Goal: Complete application form: Complete application form

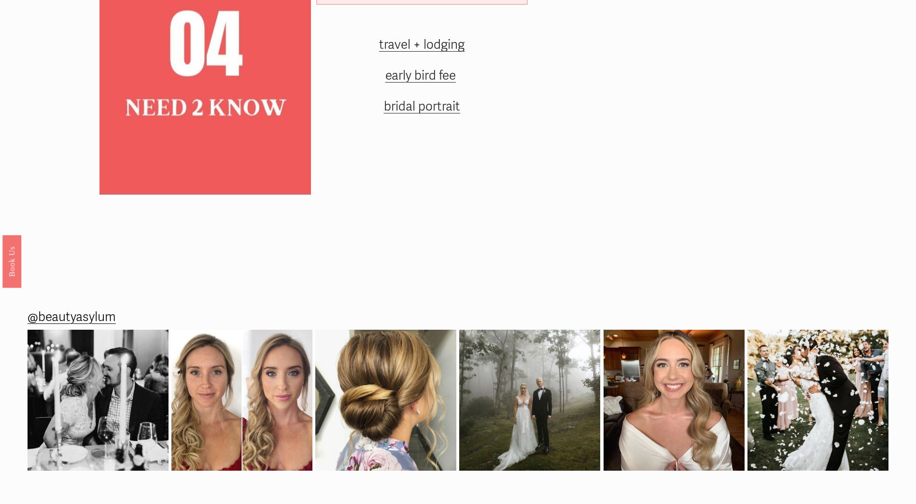
scroll to position [1636, 0]
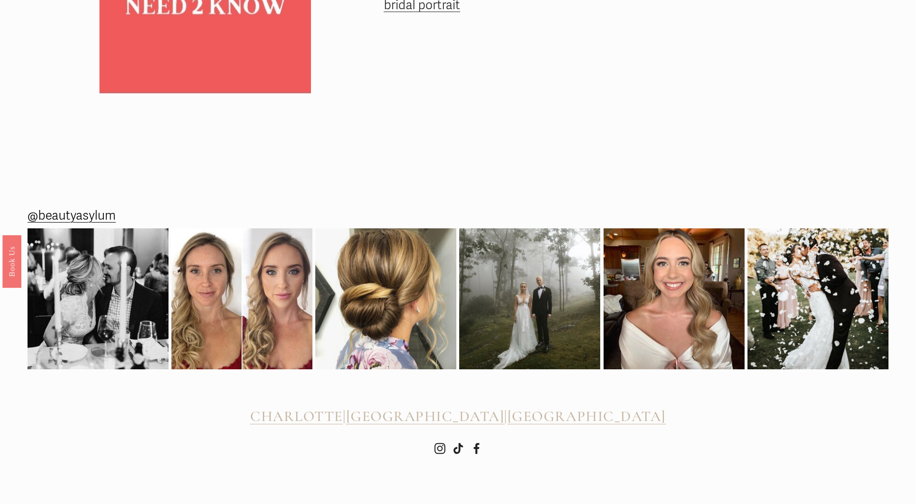
click at [452, 420] on span "[GEOGRAPHIC_DATA]" at bounding box center [425, 417] width 158 height 18
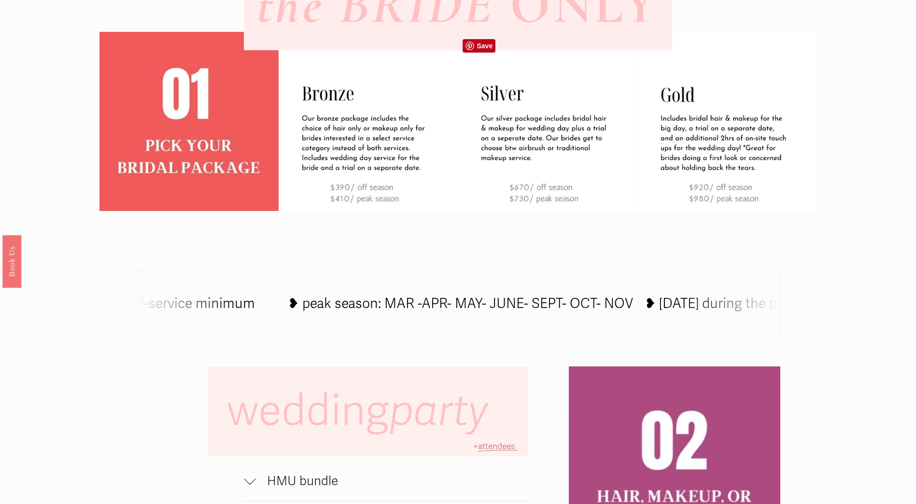
scroll to position [235, 0]
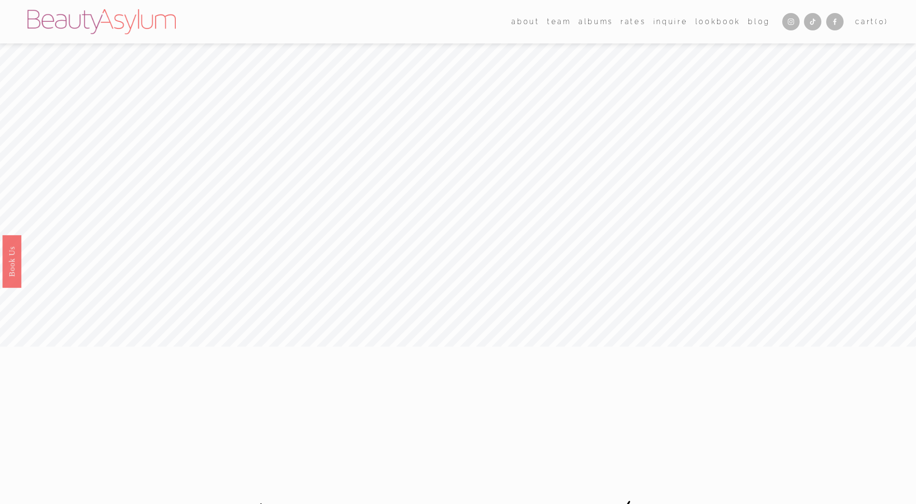
click at [672, 21] on link "Inquire" at bounding box center [670, 21] width 35 height 14
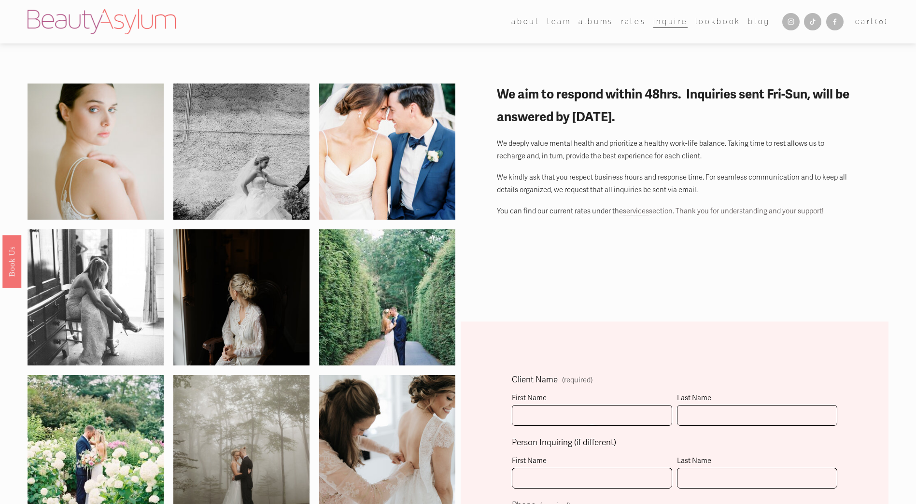
scroll to position [193, 0]
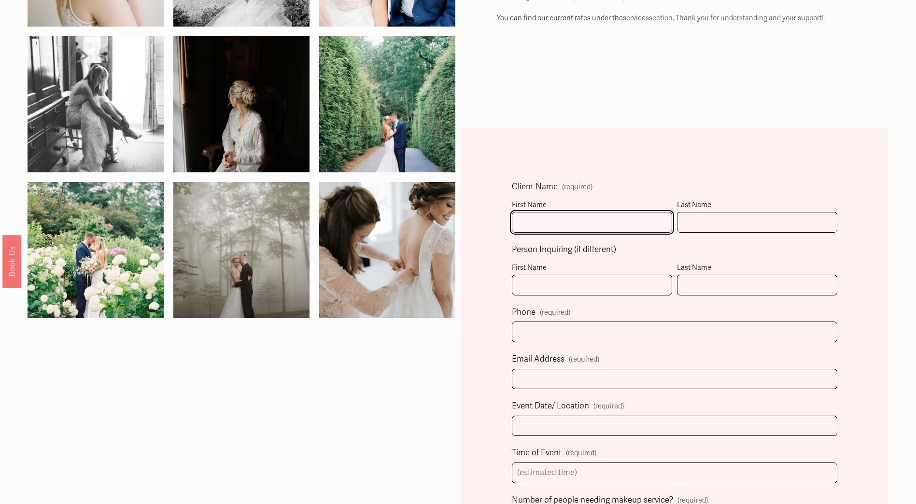
click at [547, 223] on input "First Name" at bounding box center [592, 222] width 160 height 21
type input "[PERSON_NAME]"
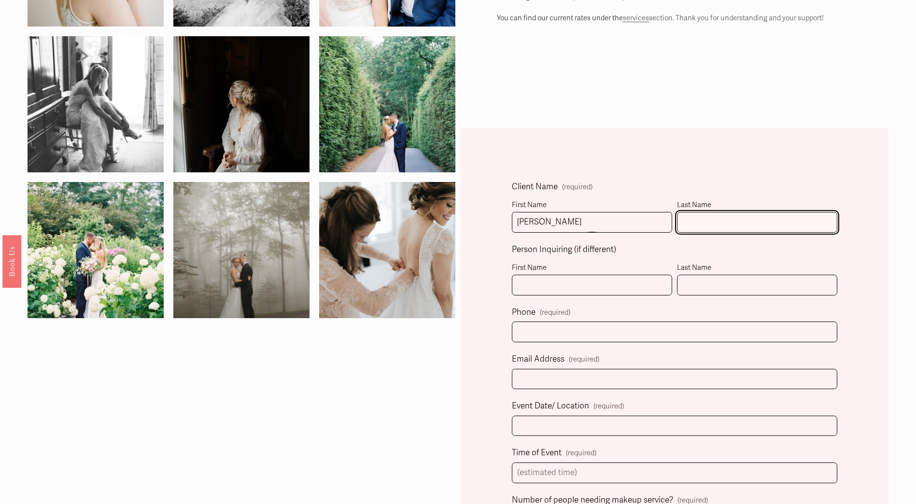
type input "[PERSON_NAME]"
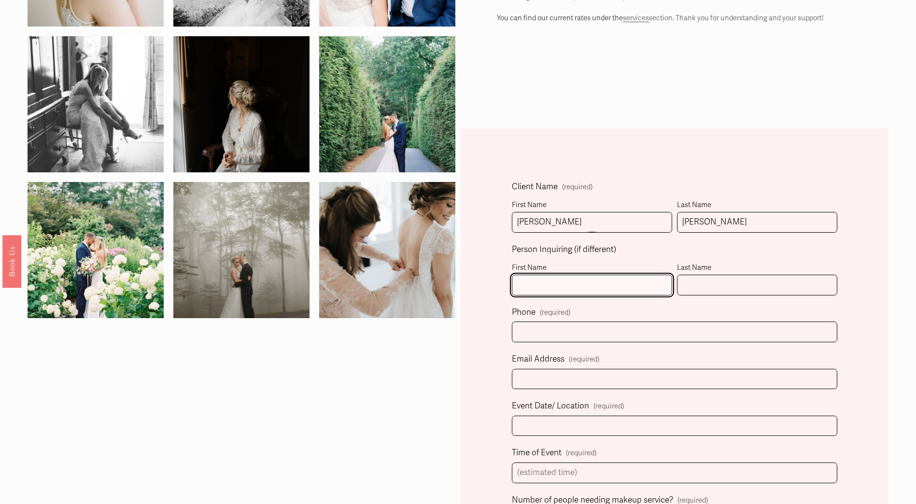
type input "[PERSON_NAME]"
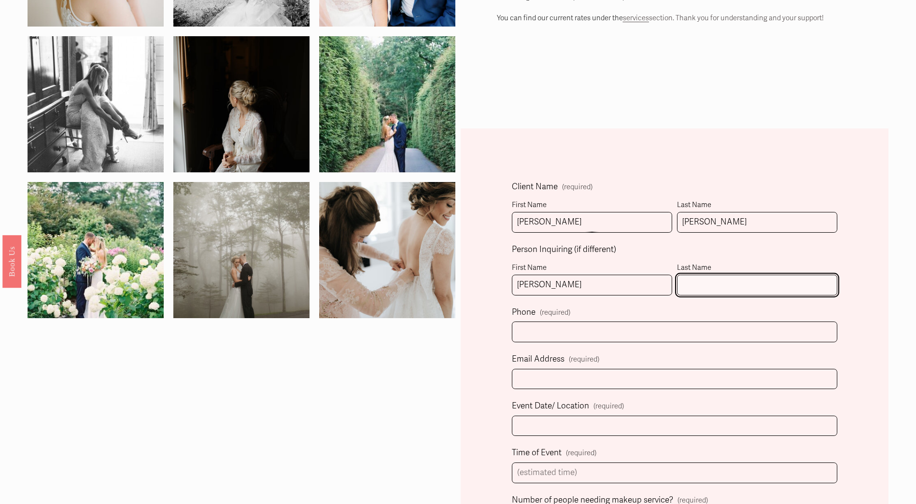
type input "[PERSON_NAME]"
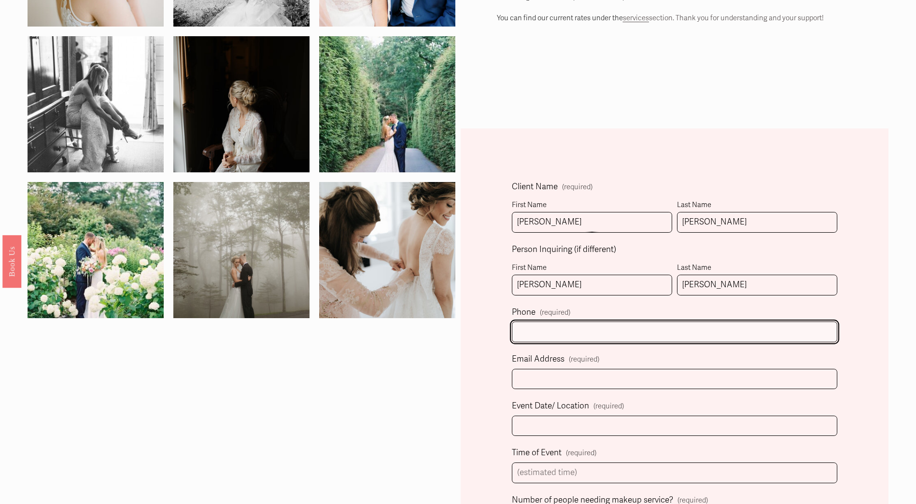
type input "[PHONE_NUMBER]"
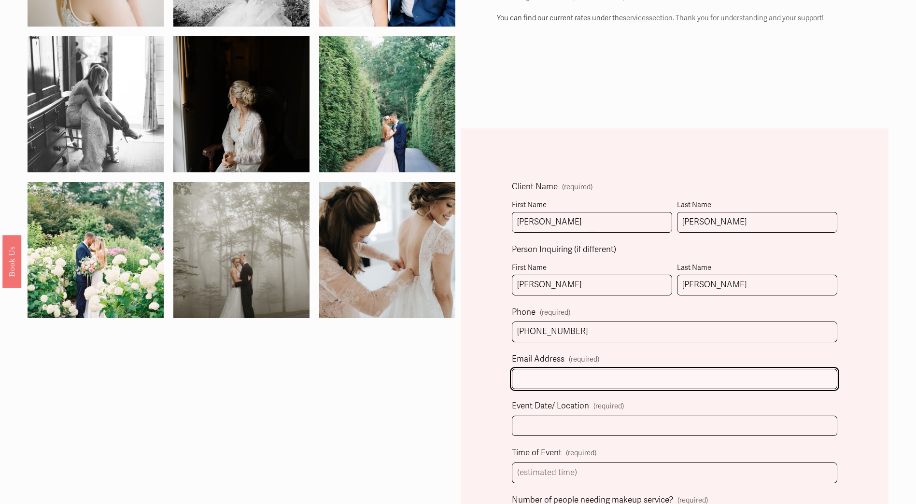
type input "[EMAIL_ADDRESS][DOMAIN_NAME]"
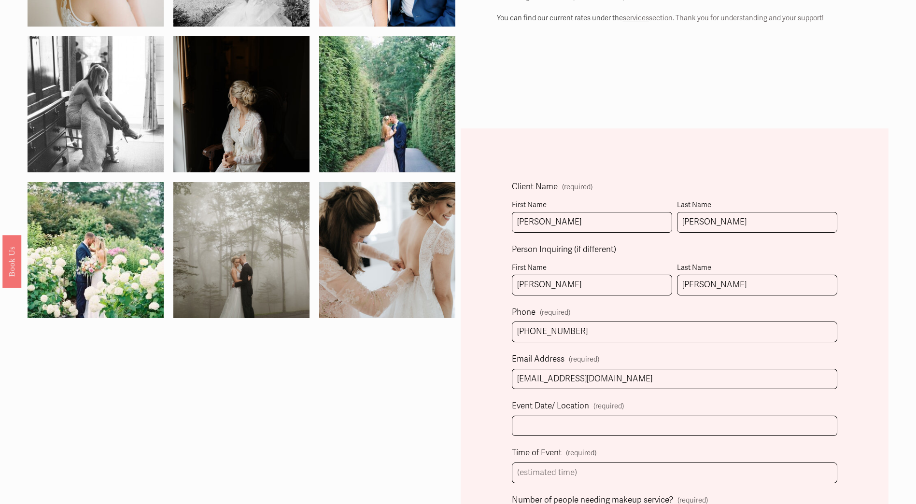
click at [706, 258] on fieldset "Person Inquiring (if different) First Name [PERSON_NAME] Last Name [PERSON_NAME]" at bounding box center [674, 273] width 325 height 63
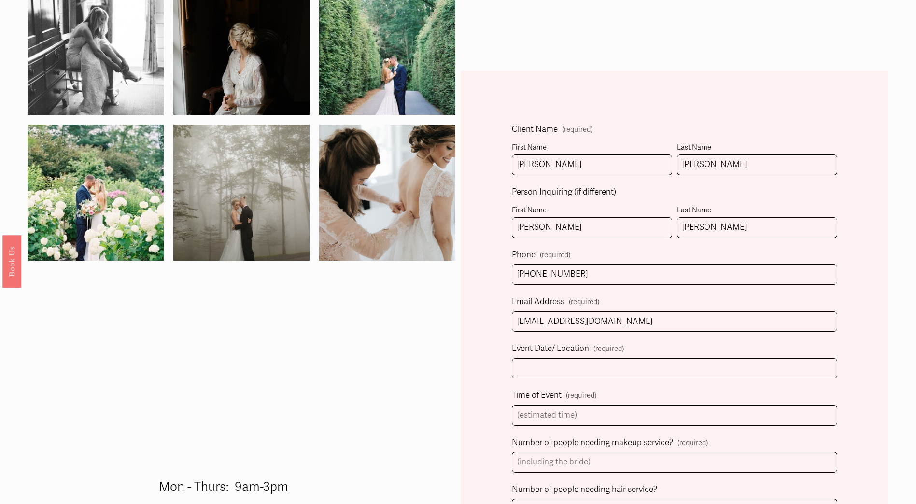
scroll to position [338, 0]
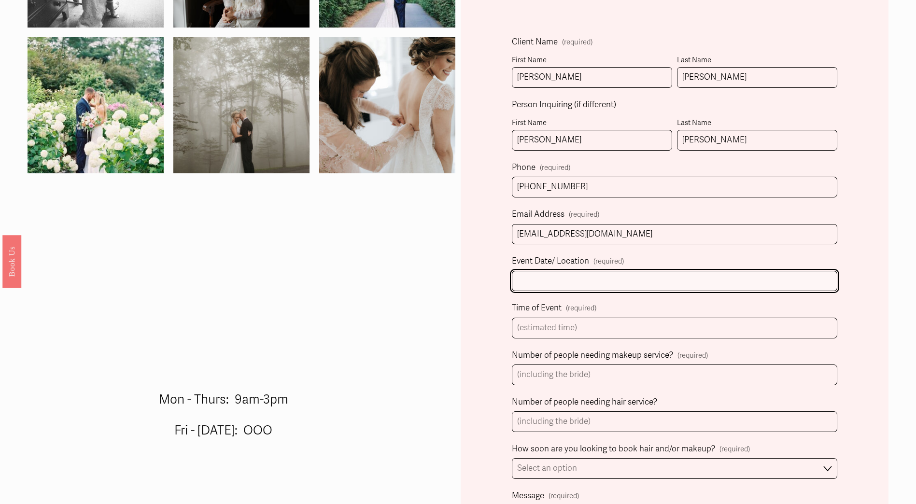
click at [584, 283] on input "Event Date/ Location (required)" at bounding box center [674, 281] width 325 height 21
type input "[DATE]"
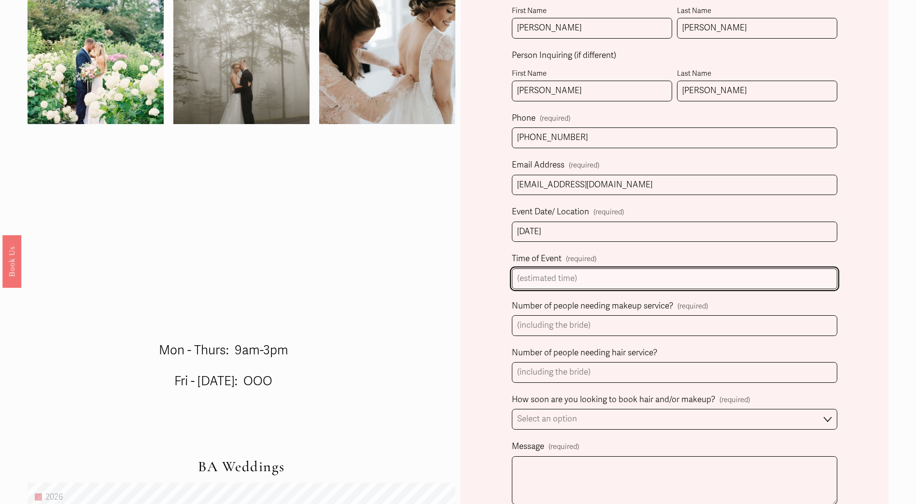
scroll to position [435, 0]
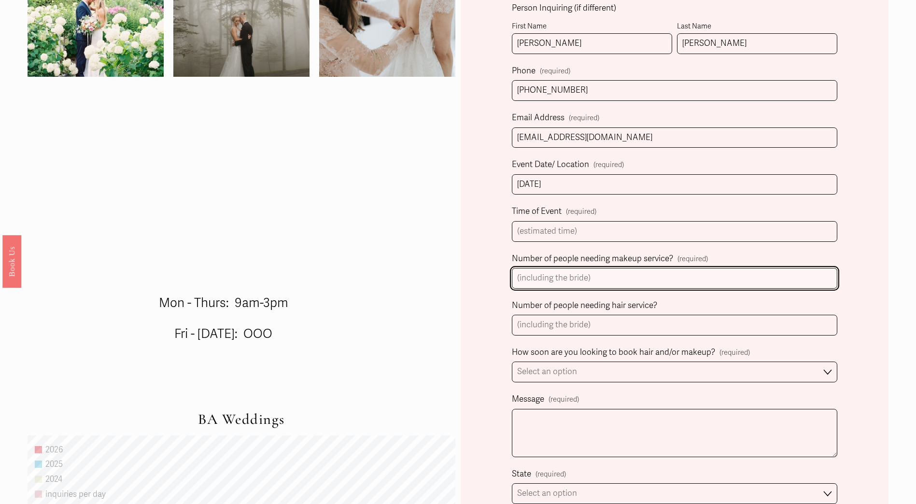
click at [568, 282] on input "Number of people needing makeup service? (required)" at bounding box center [674, 278] width 325 height 21
type input "8"
type input "2"
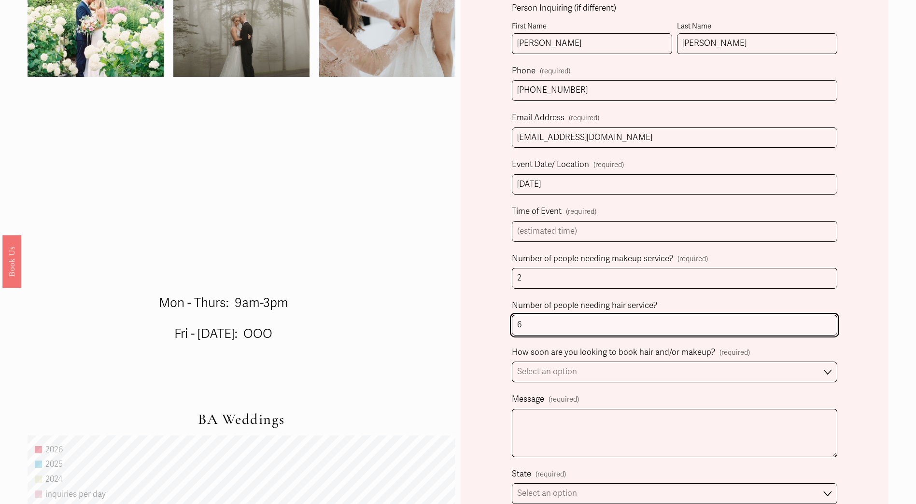
type input "6"
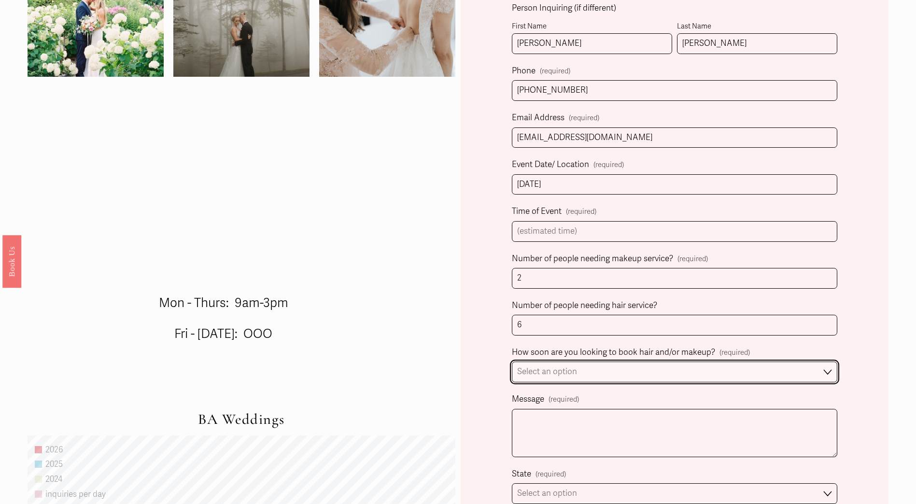
select select "Immediately"
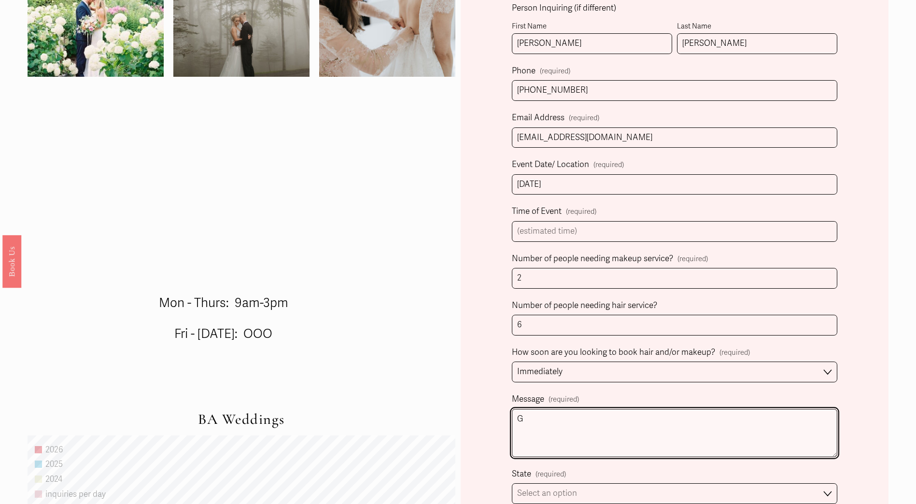
type textarea "G"
type textarea "I"
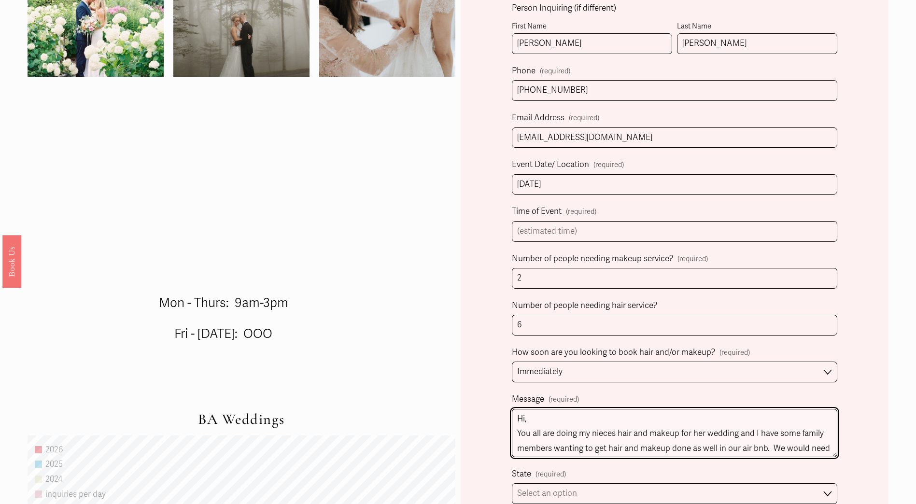
drag, startPoint x: 557, startPoint y: 455, endPoint x: 489, endPoint y: 392, distance: 92.9
click at [489, 392] on div "Client Name (required) First Name [PERSON_NAME] Last Name [PERSON_NAME] Person …" at bounding box center [675, 378] width 428 height 982
click at [722, 414] on textarea "Hi, You all are doing my nieces hair and makeup for her wedding and I have some…" at bounding box center [674, 433] width 325 height 48
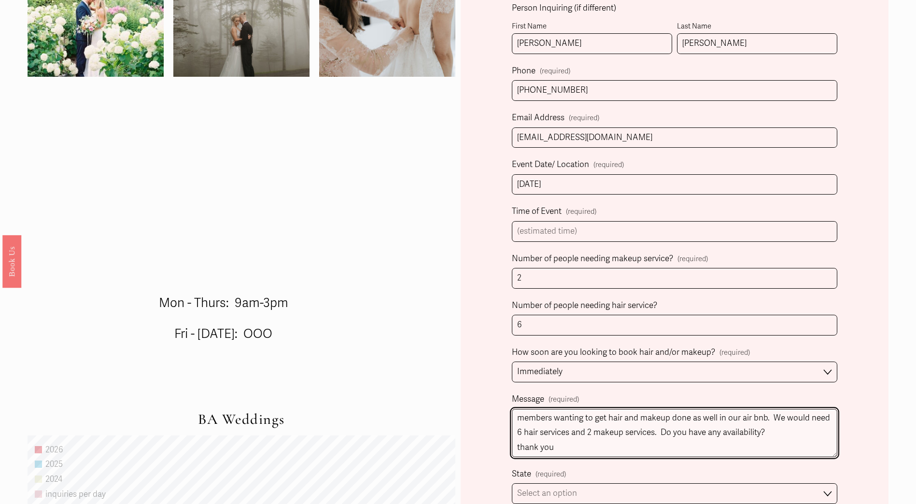
scroll to position [46, 0]
click at [806, 424] on textarea "Hi, You all are doing my nieces hair and makeup for her wedding and I have some…" at bounding box center [674, 433] width 325 height 48
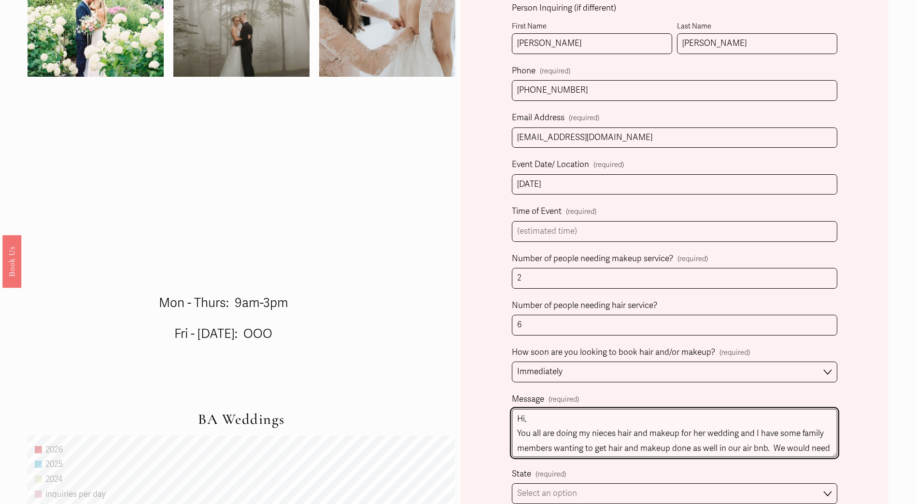
drag, startPoint x: 573, startPoint y: 452, endPoint x: 484, endPoint y: 343, distance: 140.1
click at [484, 343] on div "Client Name (required) First Name [PERSON_NAME] Last Name [PERSON_NAME] Person …" at bounding box center [675, 378] width 428 height 982
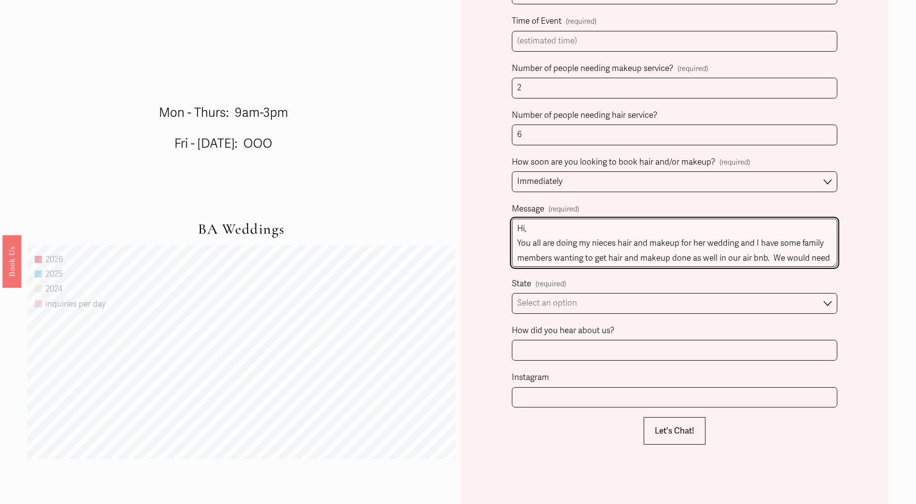
scroll to position [676, 0]
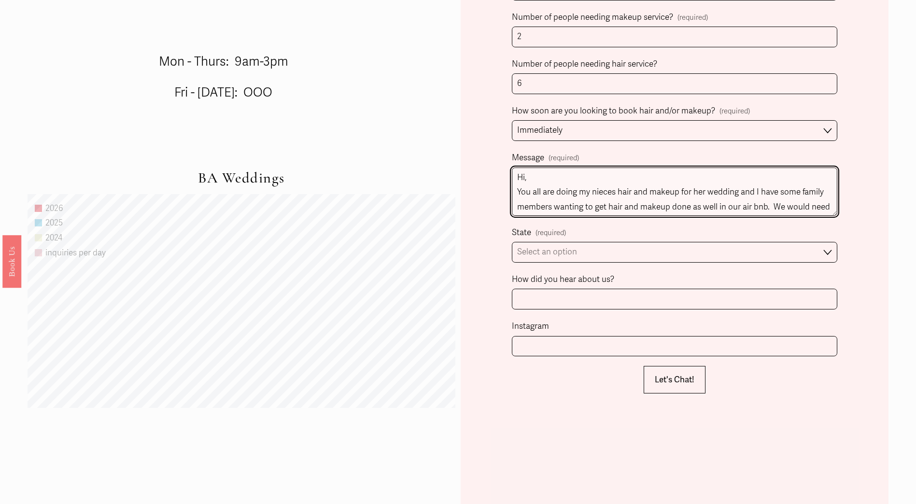
type textarea "Hi, You all are doing my nieces hair and makeup for her wedding and I have some…"
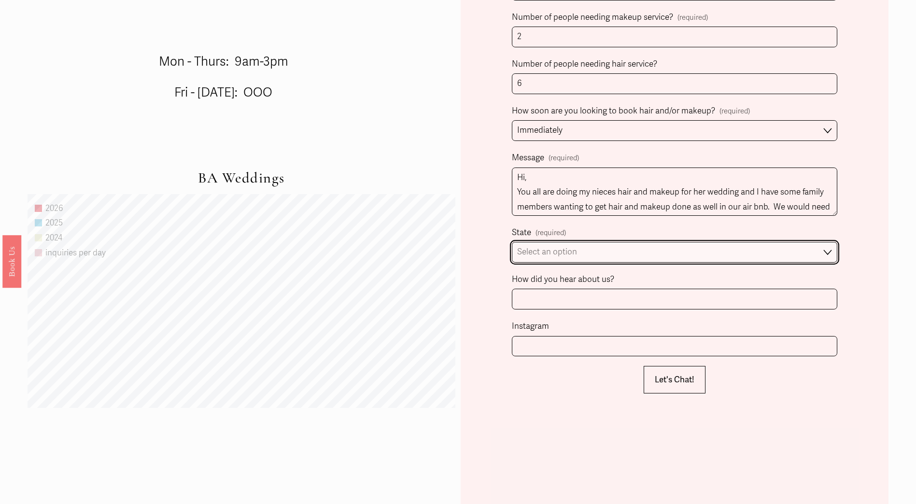
click at [563, 255] on select "Select an option Please Select One [GEOGRAPHIC_DATA], [GEOGRAPHIC_DATA] [GEOGRA…" at bounding box center [674, 252] width 325 height 21
select select "[GEOGRAPHIC_DATA], [GEOGRAPHIC_DATA]"
click at [512, 243] on select "Select an option Please Select One [GEOGRAPHIC_DATA], [GEOGRAPHIC_DATA] [GEOGRA…" at bounding box center [674, 252] width 325 height 21
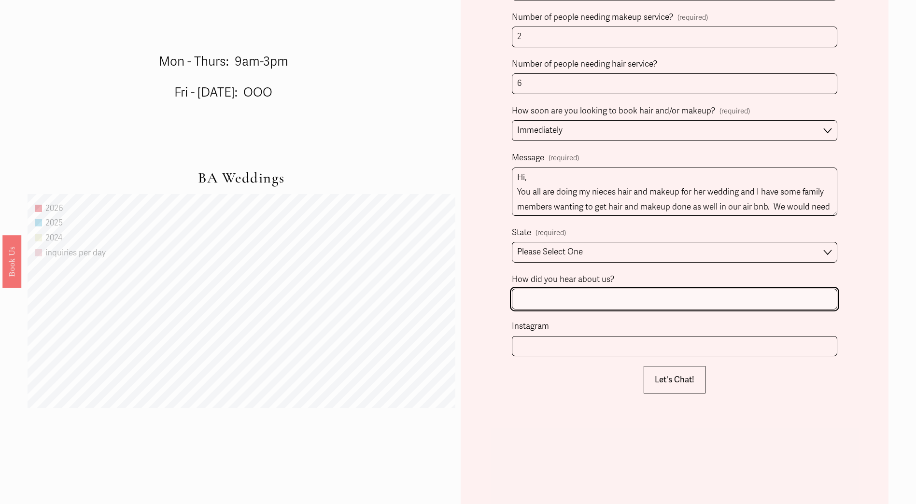
click at [567, 297] on input "How did you hear about us?" at bounding box center [674, 299] width 325 height 21
type input "[PERSON_NAME]"
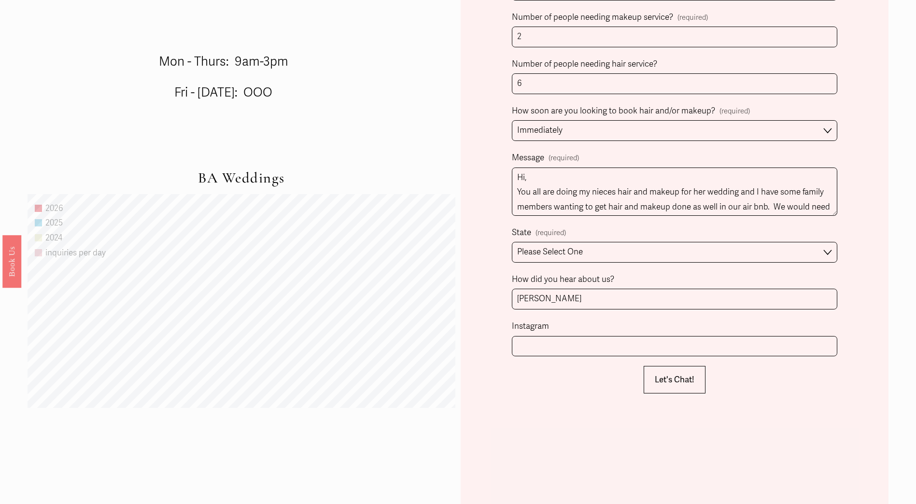
click at [643, 376] on div "Let's Chat! Let's Chat!" at bounding box center [674, 380] width 325 height 28
click at [651, 377] on button "Let's Chat! Let's Chat!" at bounding box center [675, 380] width 62 height 28
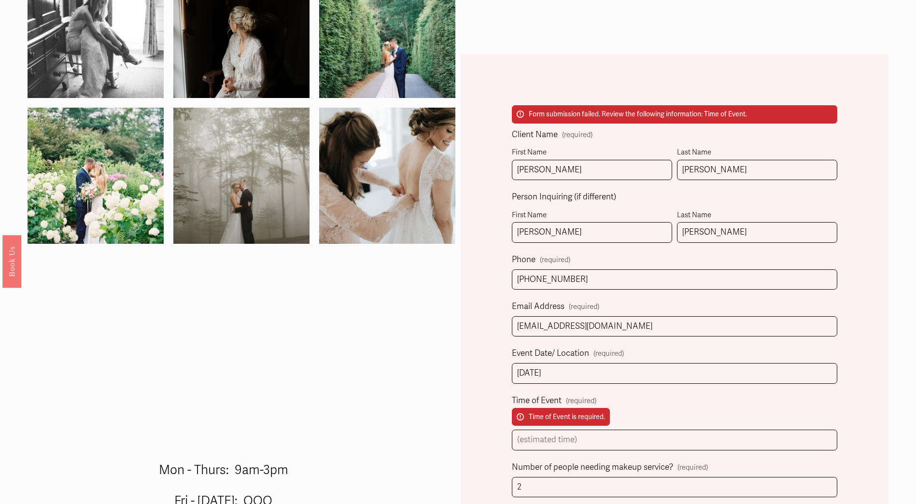
scroll to position [316, 0]
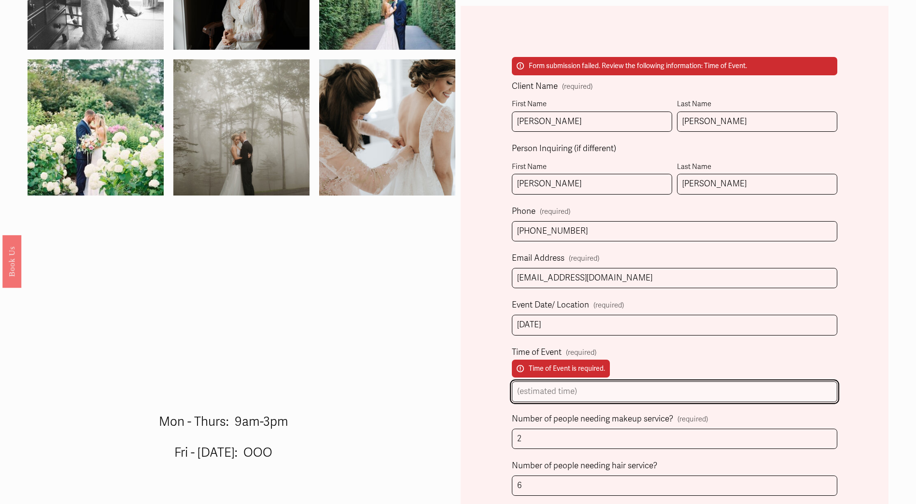
click at [524, 395] on input "Time of Event (required) Time of Event is required." at bounding box center [674, 392] width 325 height 21
type input "noon (unsure what time is required)"
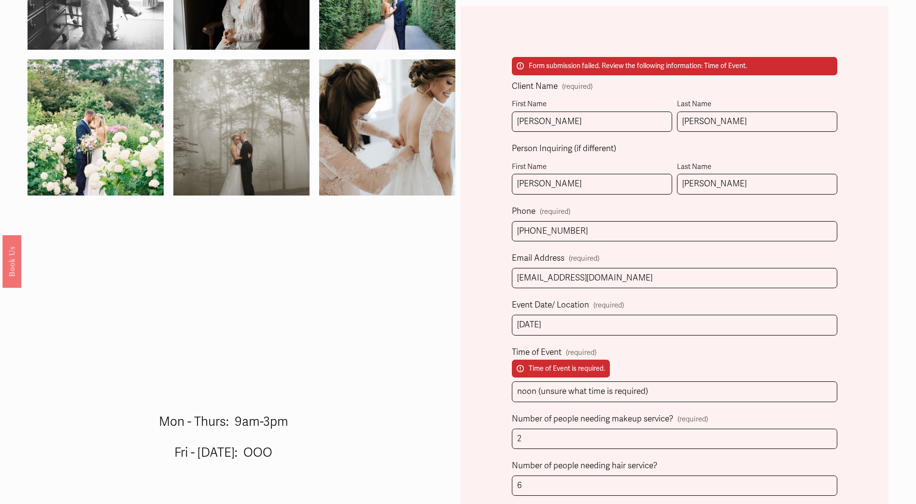
click at [776, 358] on label "Time of Event (required) Time of Event is required." at bounding box center [674, 363] width 325 height 37
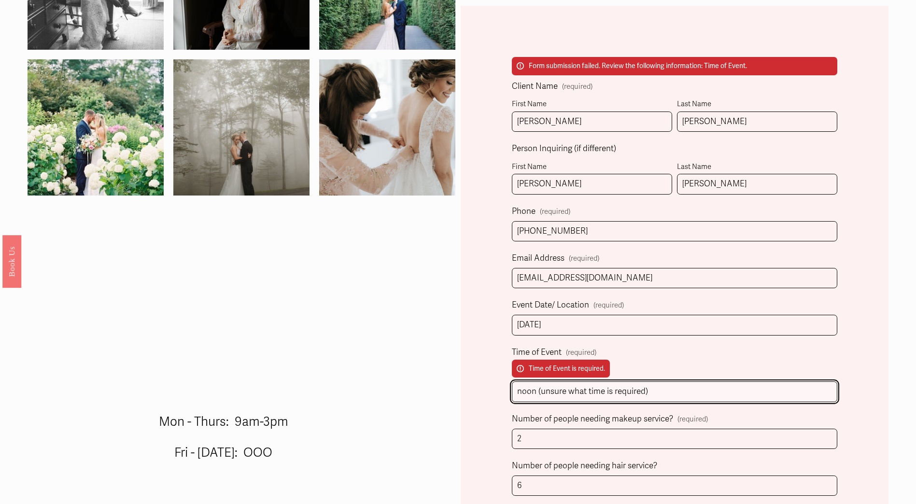
click at [776, 382] on input "noon (unsure what time is required)" at bounding box center [674, 392] width 325 height 21
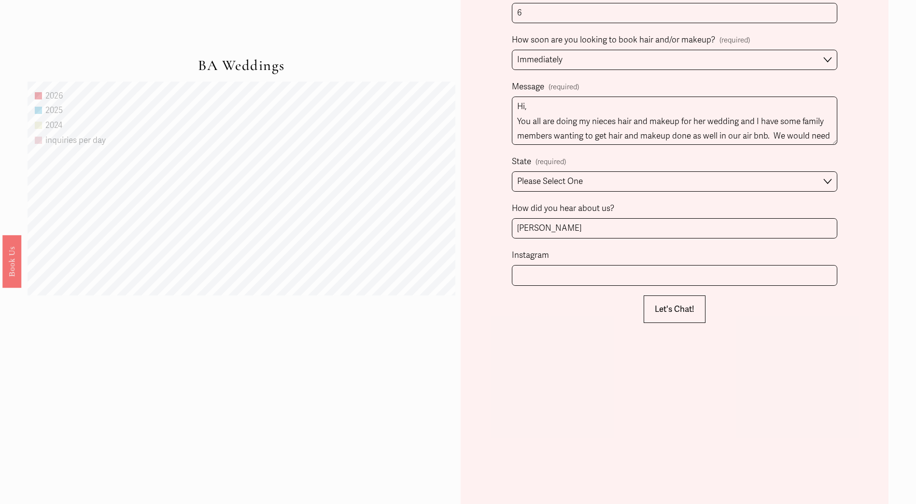
scroll to position [799, 0]
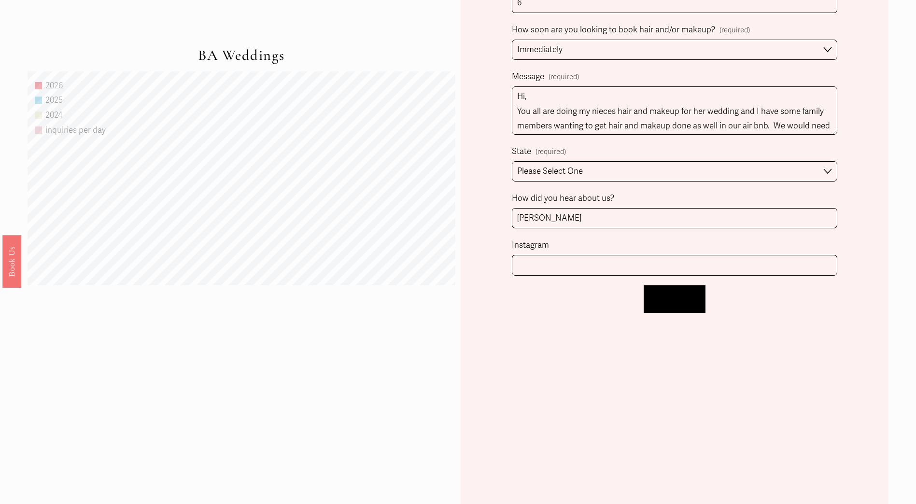
click at [675, 294] on button "Let's Chat! Let's Chat!" at bounding box center [675, 299] width 62 height 28
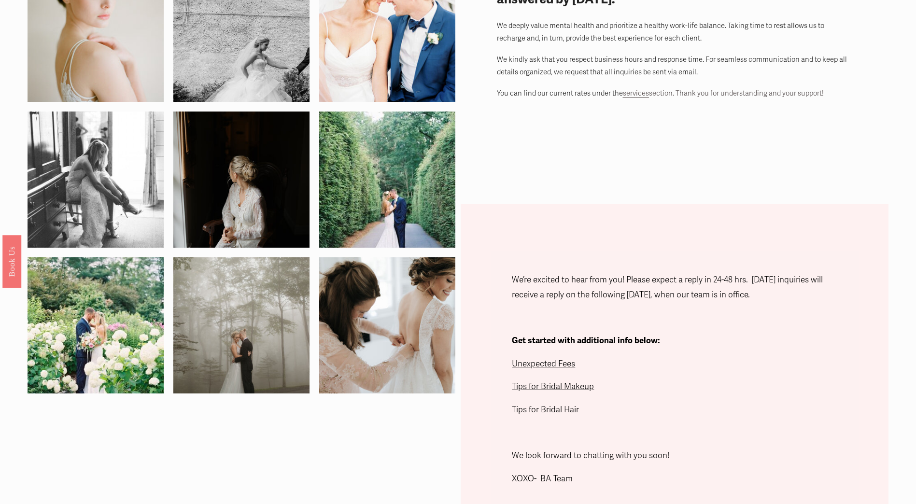
scroll to position [10, 0]
